Goal: Obtain resource: Obtain resource

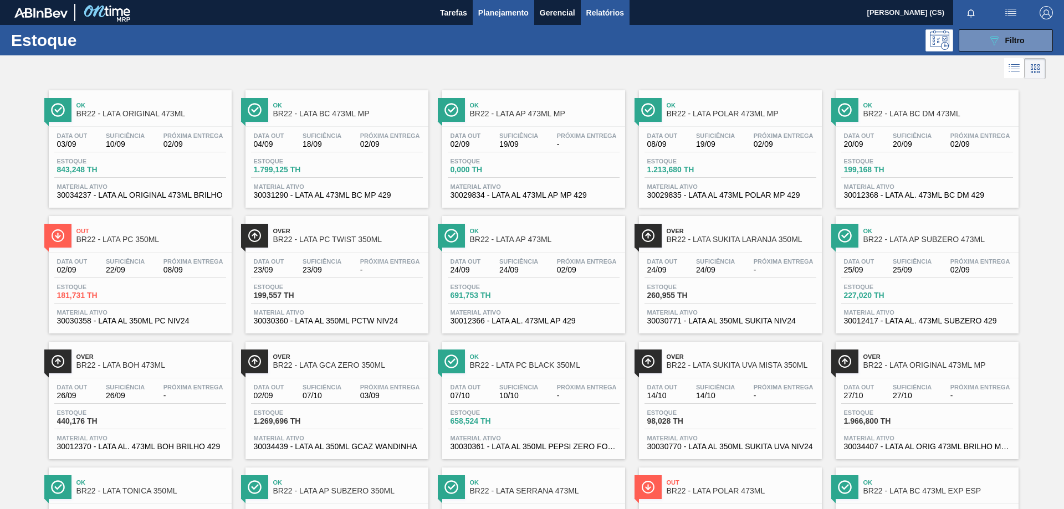
click at [604, 11] on span "Relatórios" at bounding box center [605, 12] width 38 height 13
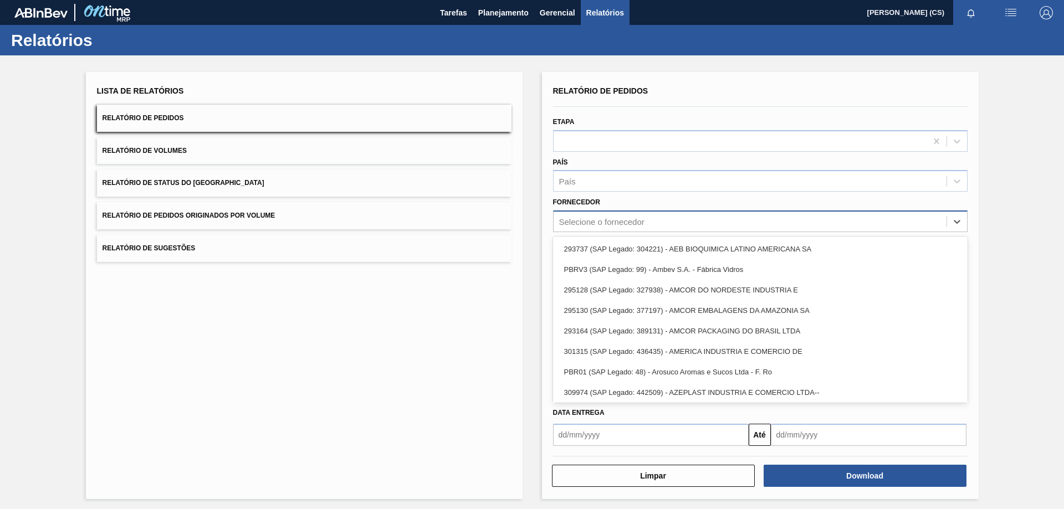
click at [584, 219] on div "Selecione o fornecedor" at bounding box center [601, 221] width 85 height 9
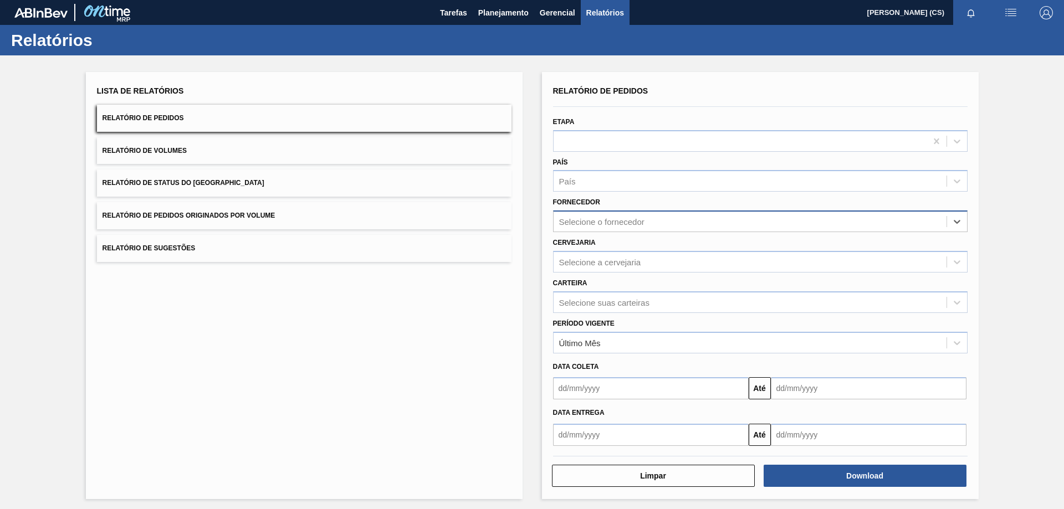
click at [584, 219] on div "Selecione o fornecedor" at bounding box center [601, 221] width 85 height 9
click at [586, 262] on div "Selecione a cervejaria" at bounding box center [600, 261] width 82 height 9
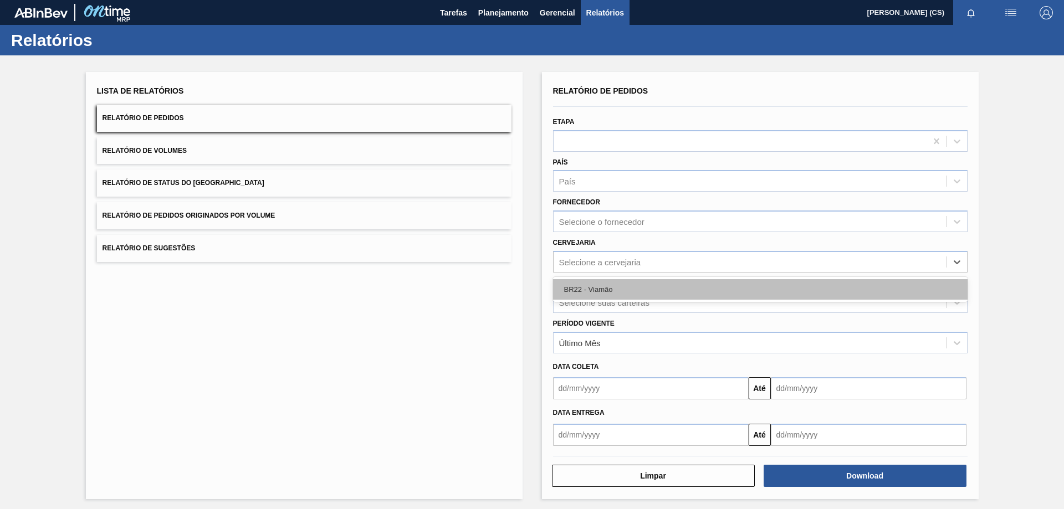
click at [584, 289] on div "BR22 - Viamão" at bounding box center [760, 289] width 414 height 20
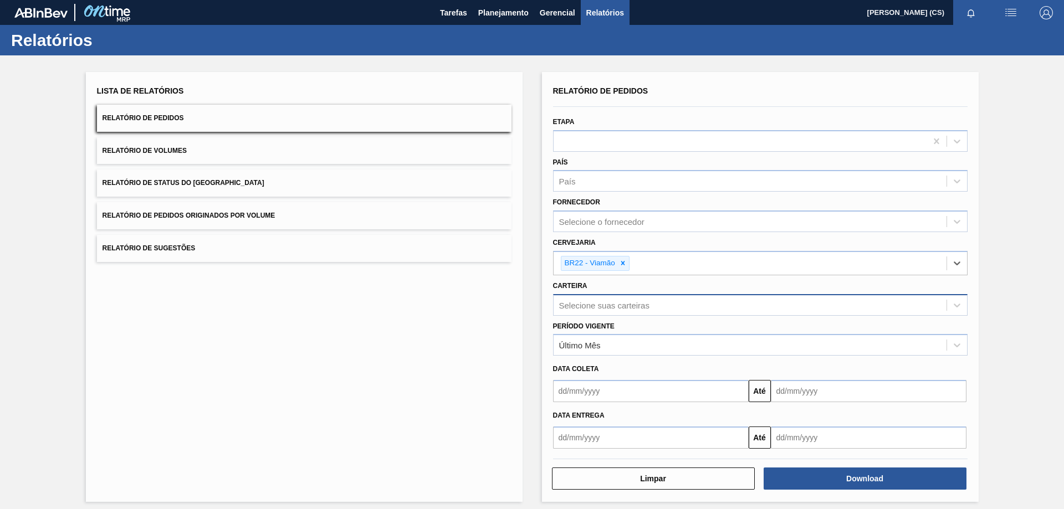
click at [587, 302] on div "Selecione suas carteiras" at bounding box center [604, 304] width 90 height 9
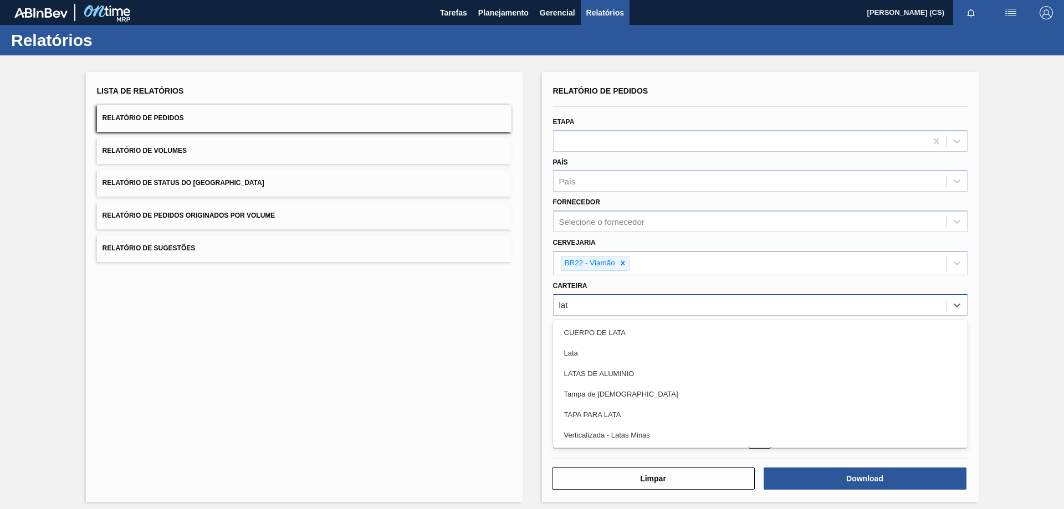
type input "lata"
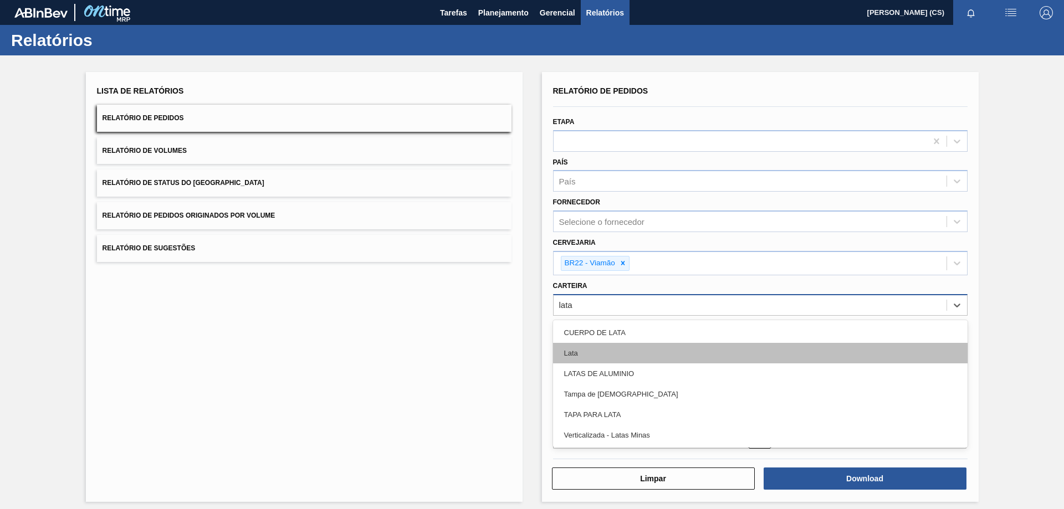
click at [581, 351] on div "Lata" at bounding box center [760, 353] width 414 height 20
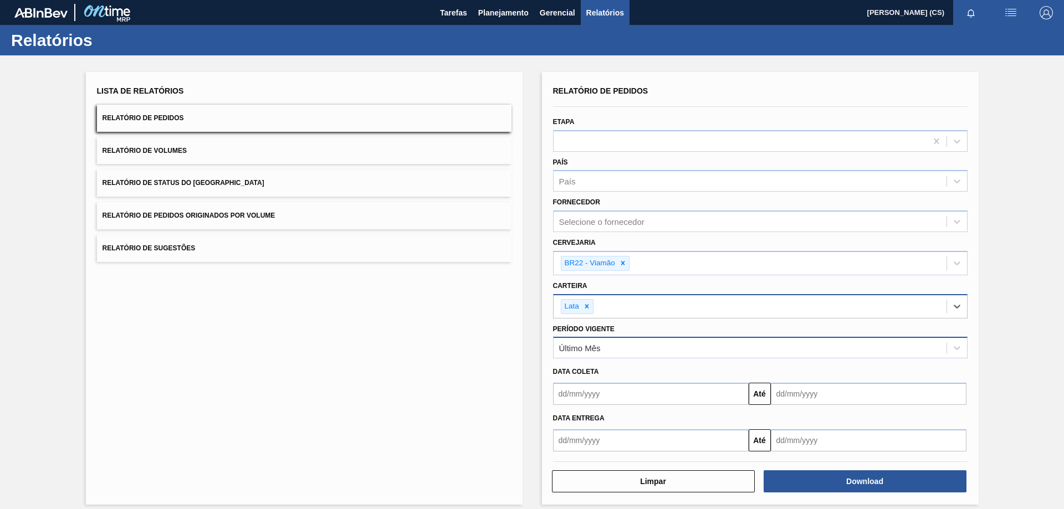
scroll to position [9, 0]
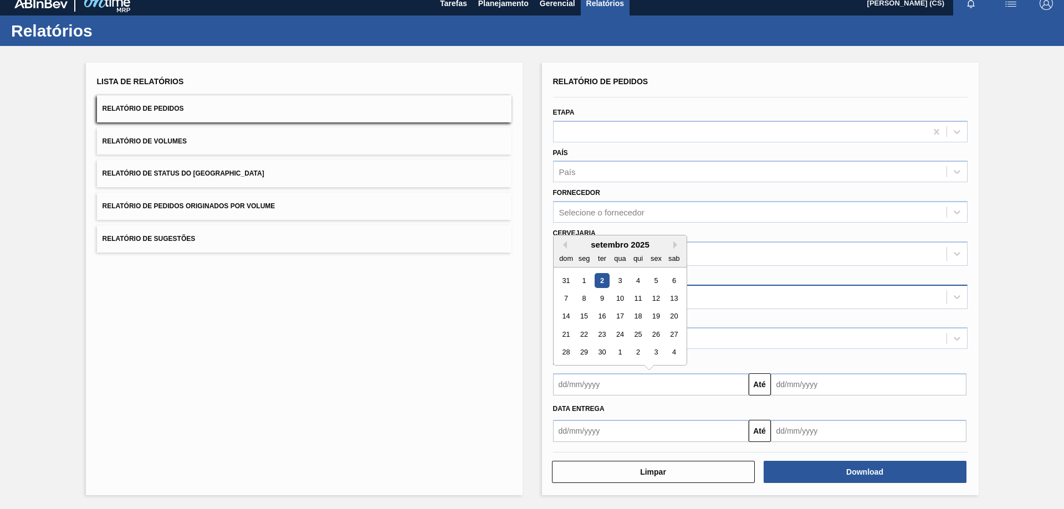
click at [600, 384] on input "text" at bounding box center [651, 384] width 196 height 22
click at [617, 283] on div "3" at bounding box center [619, 280] width 15 height 15
type input "[DATE]"
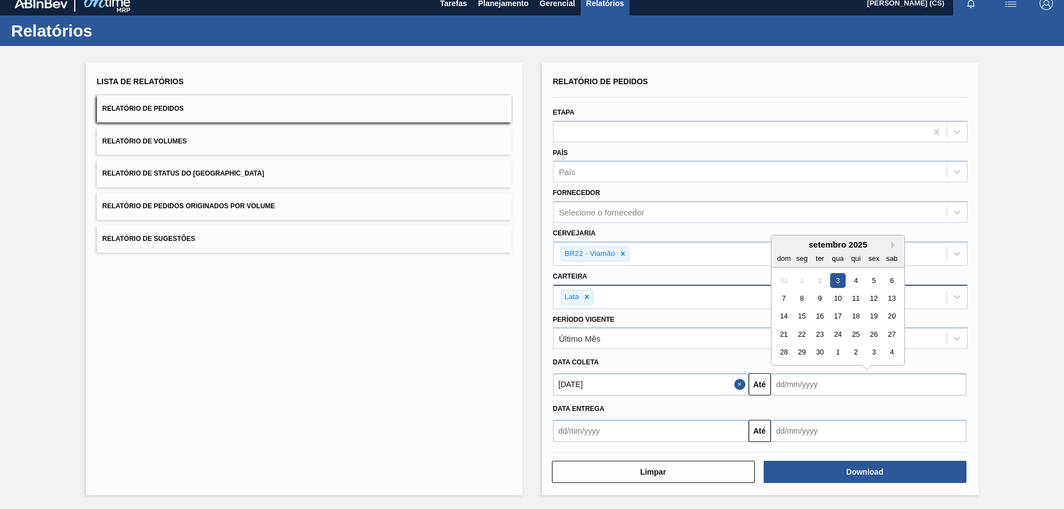
click at [809, 383] on input "text" at bounding box center [869, 384] width 196 height 22
click at [890, 314] on div "20" at bounding box center [891, 316] width 15 height 15
type input "[DATE]"
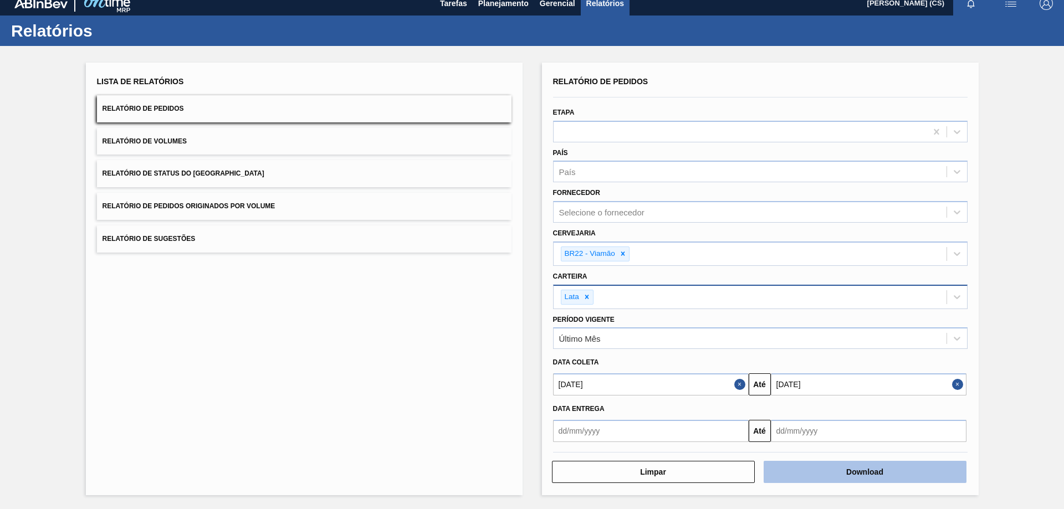
click at [857, 474] on button "Download" at bounding box center [864, 472] width 203 height 22
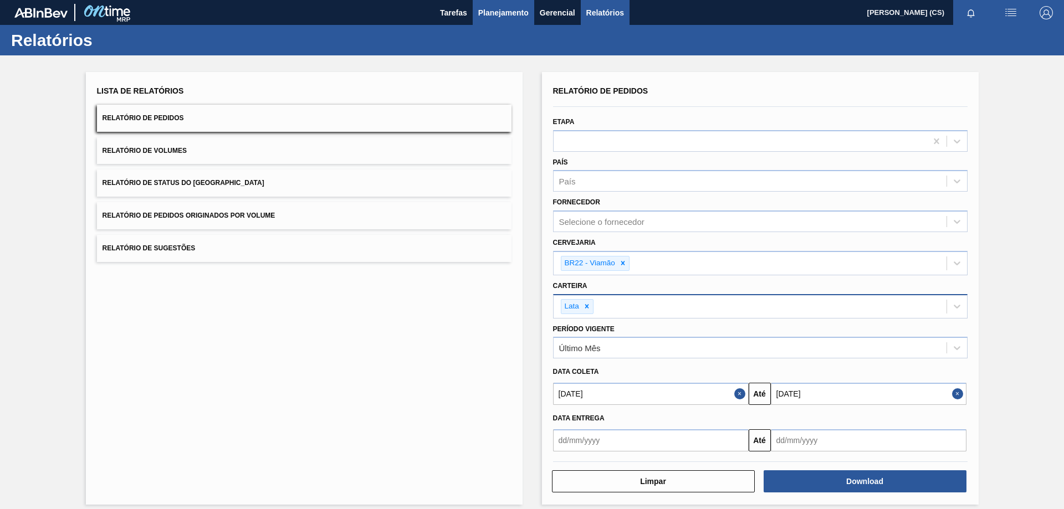
click at [483, 14] on span "Planejamento" at bounding box center [503, 12] width 50 height 13
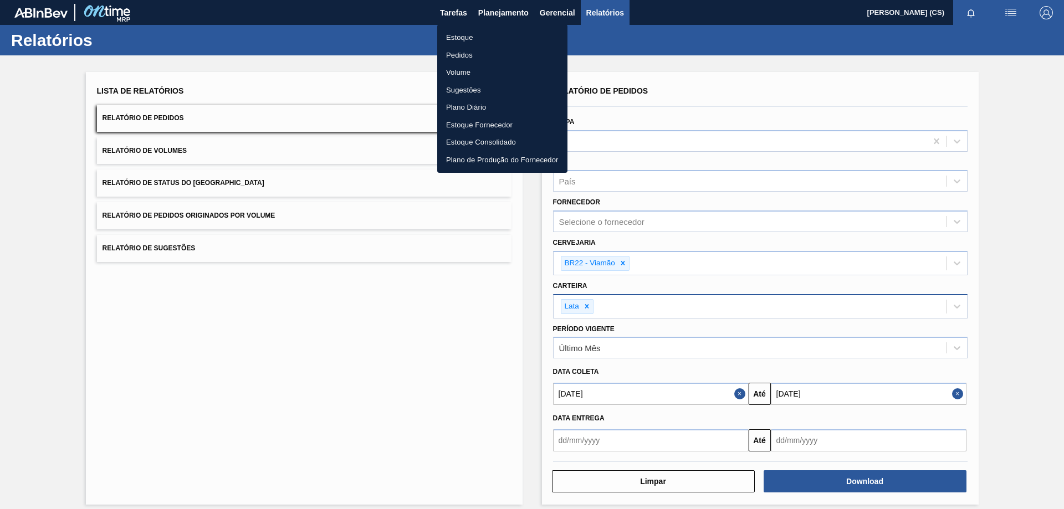
click at [476, 38] on li "Estoque" at bounding box center [502, 38] width 130 height 18
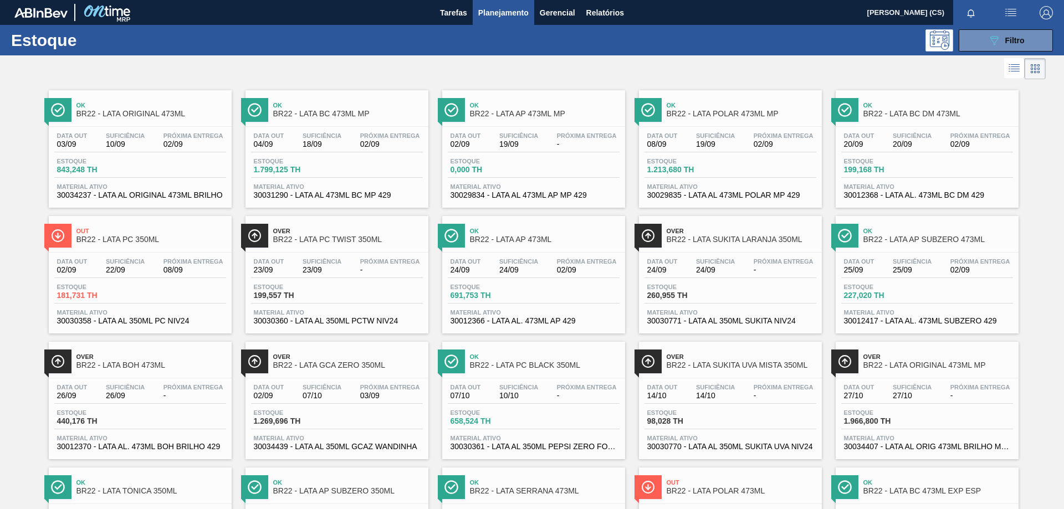
click at [102, 238] on span "BR22 - LATA PC 350ML" at bounding box center [151, 239] width 150 height 8
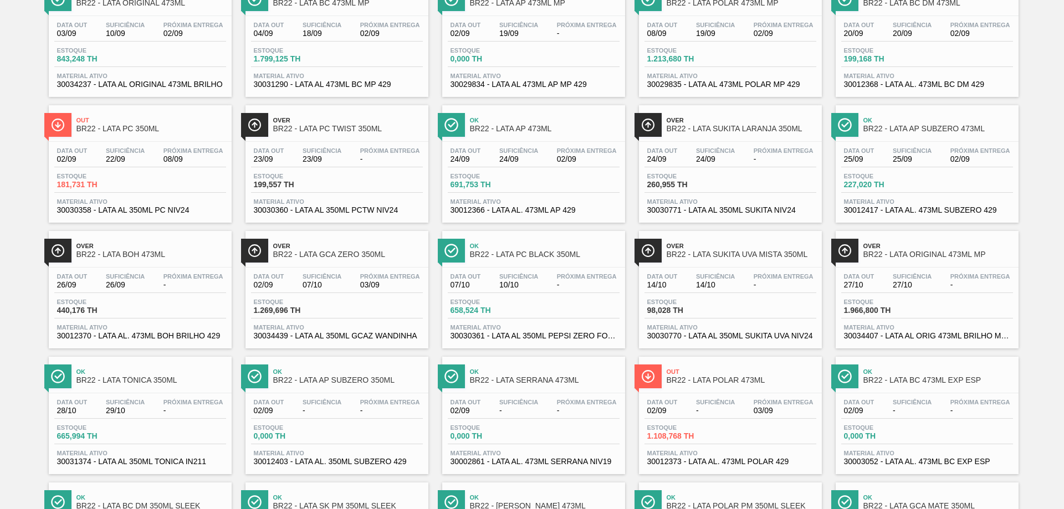
click at [715, 376] on span "BR22 - LATA POLAR 473ML" at bounding box center [741, 380] width 150 height 8
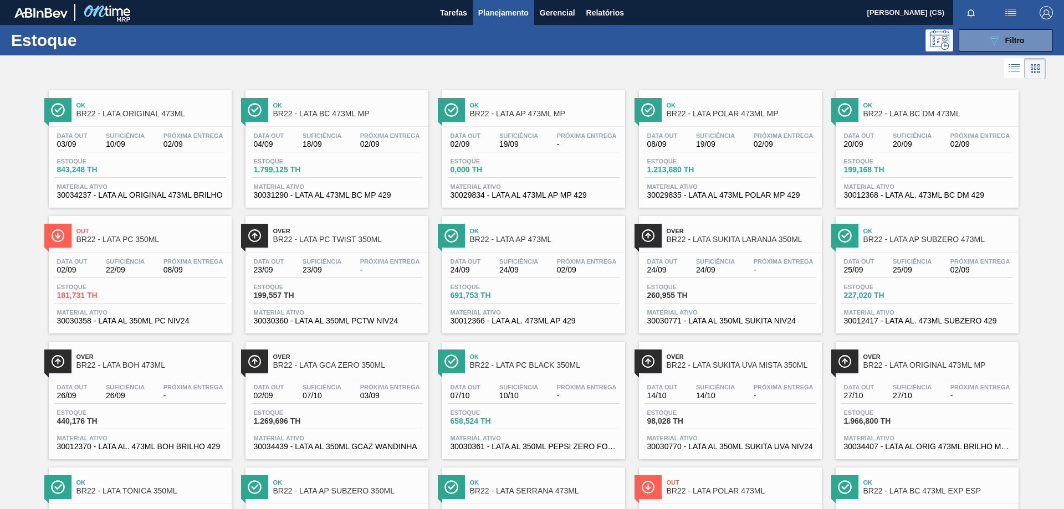
click at [123, 114] on span "BR22 - LATA ORIGINAL 473ML" at bounding box center [151, 114] width 150 height 8
